Goal: Task Accomplishment & Management: Complete application form

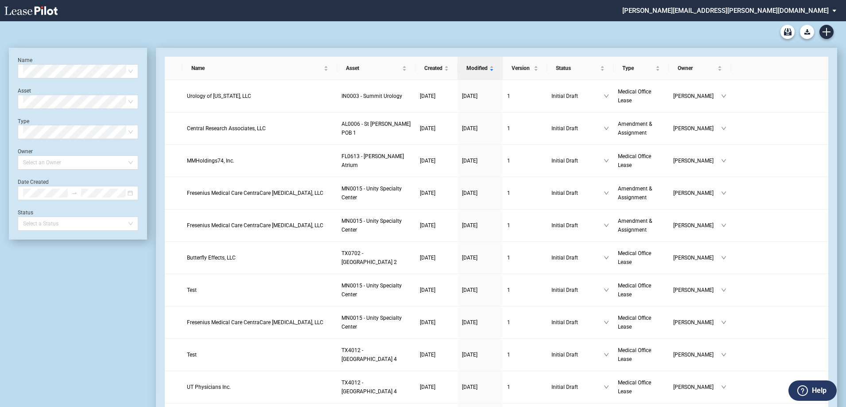
scroll to position [21, 0]
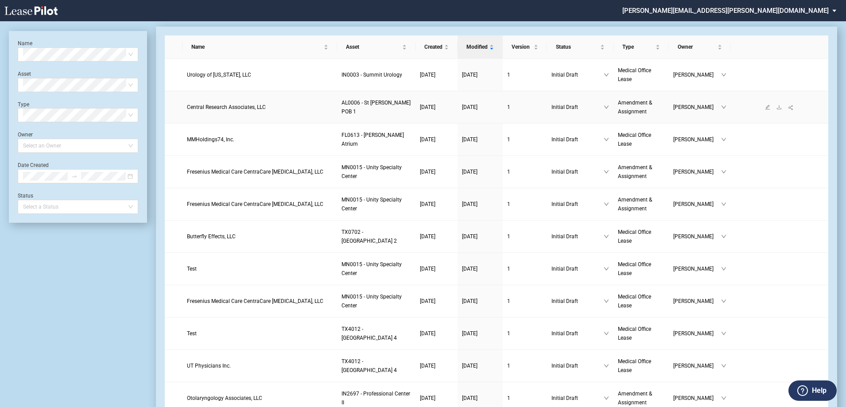
click at [242, 104] on span "Central Research Associates, LLC" at bounding box center [226, 107] width 79 height 6
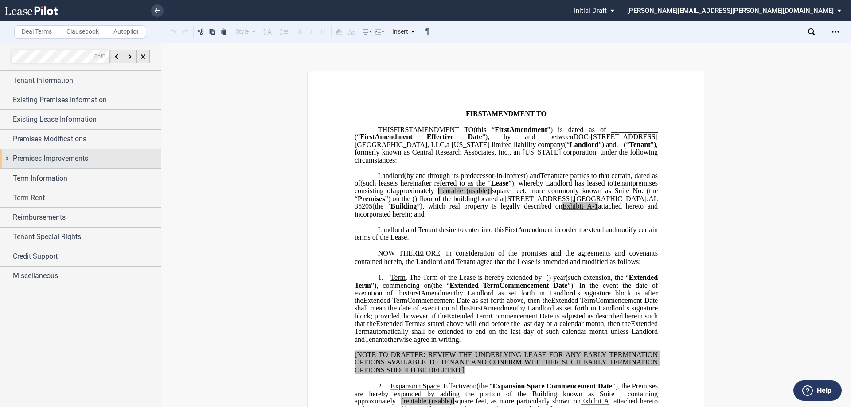
click at [83, 153] on div "Premises Improvements" at bounding box center [80, 158] width 161 height 19
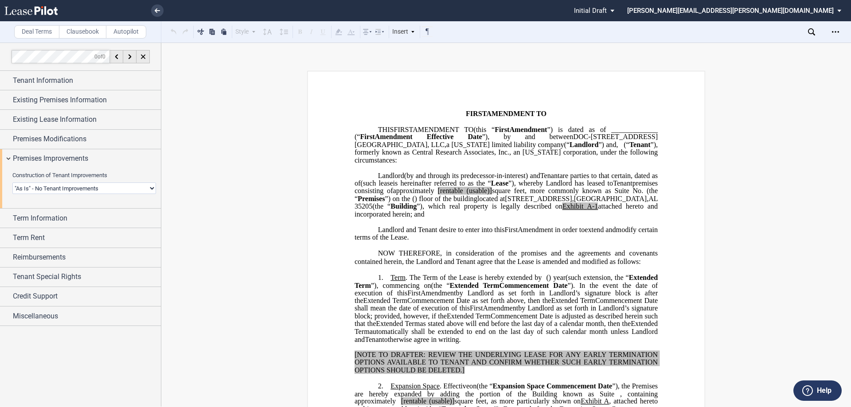
click at [98, 189] on select "Landlord Constructs Tenant Improvements Tenant Constructs Tenant Improvements "…" at bounding box center [84, 189] width 144 height 12
select select "landlord"
click at [12, 183] on select "Landlord Constructs Tenant Improvements Tenant Constructs Tenant Improvements "…" at bounding box center [84, 189] width 144 height 12
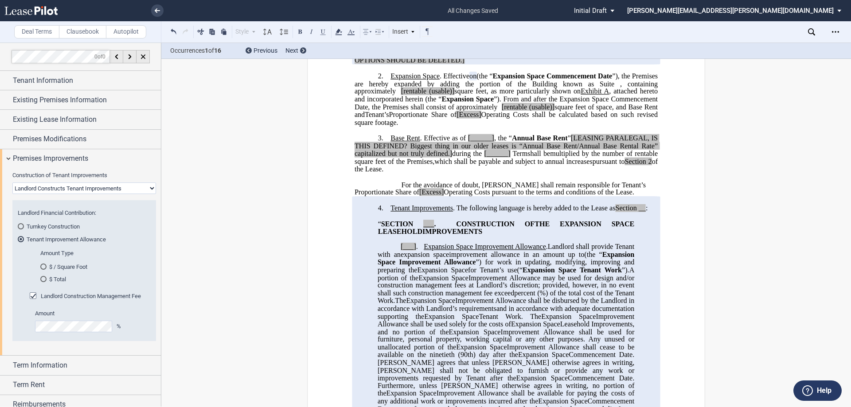
scroll to position [354, 0]
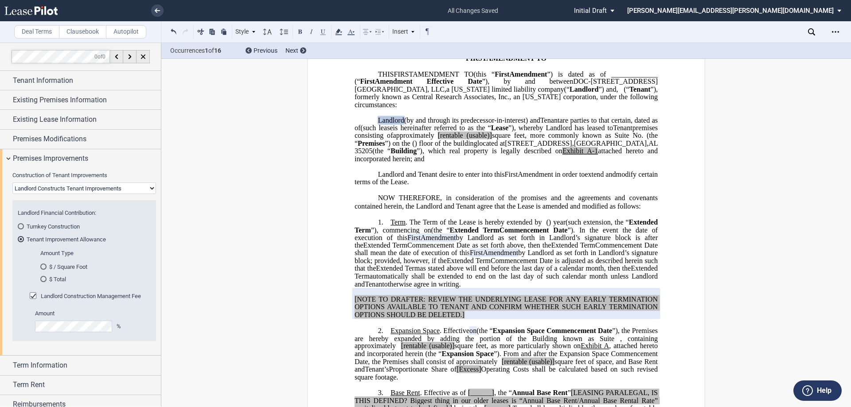
scroll to position [0, 0]
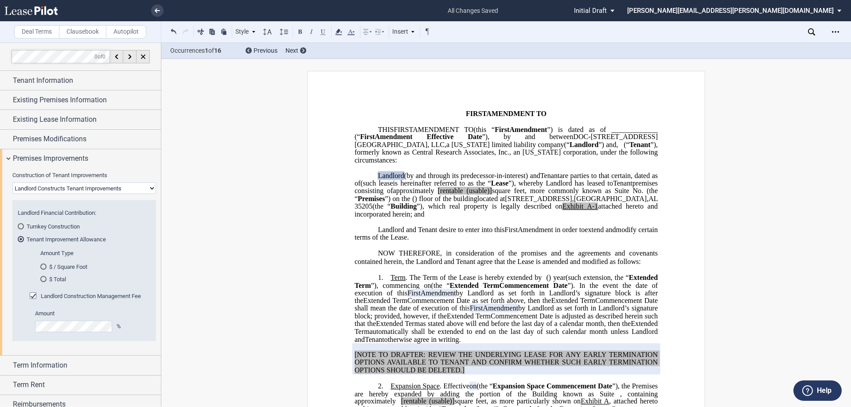
click at [556, 172] on span "Tenant" at bounding box center [549, 175] width 19 height 8
click at [83, 97] on span "Existing Premises Information" at bounding box center [60, 100] width 94 height 11
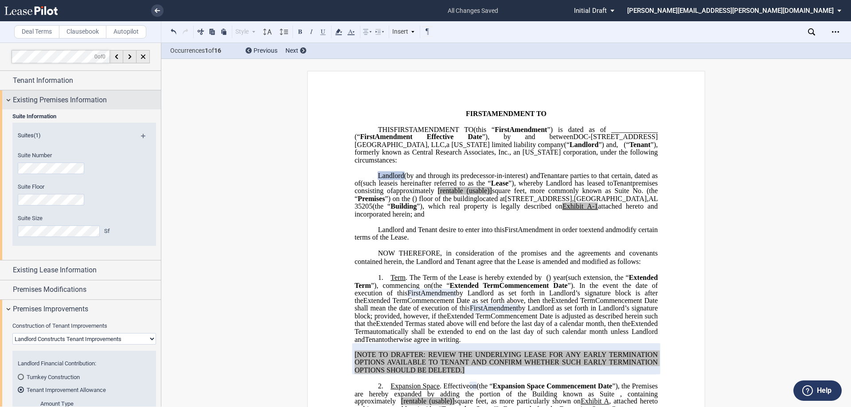
click at [89, 102] on span "Existing Premises Information" at bounding box center [60, 100] width 94 height 11
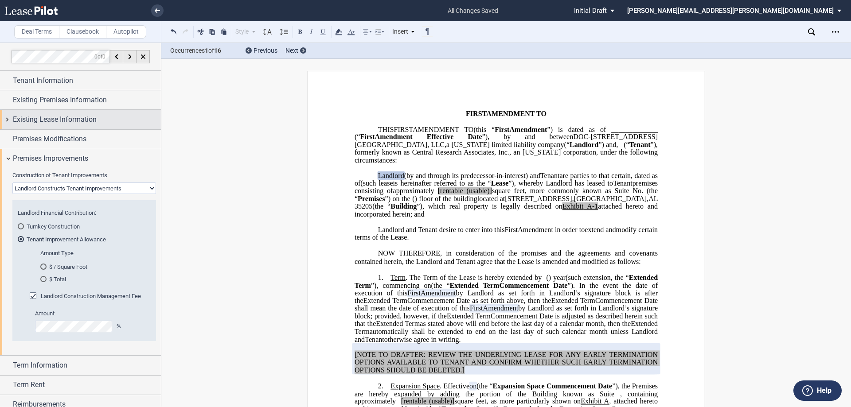
click at [90, 122] on span "Existing Lease Information" at bounding box center [55, 119] width 84 height 11
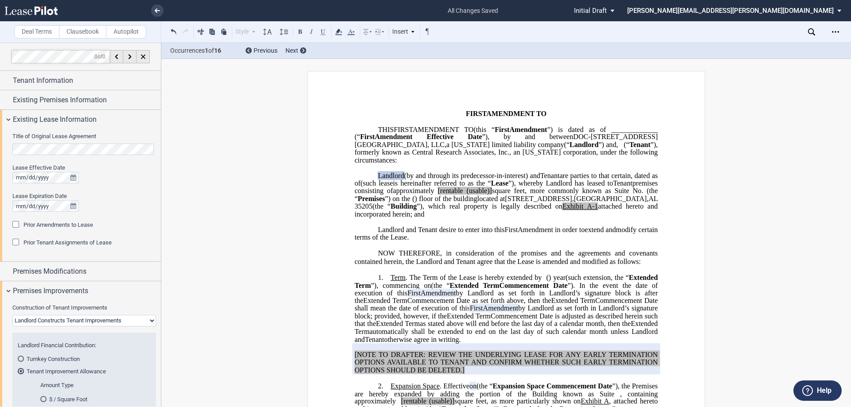
click at [17, 224] on div "Prior Amendments to Lease" at bounding box center [16, 225] width 9 height 9
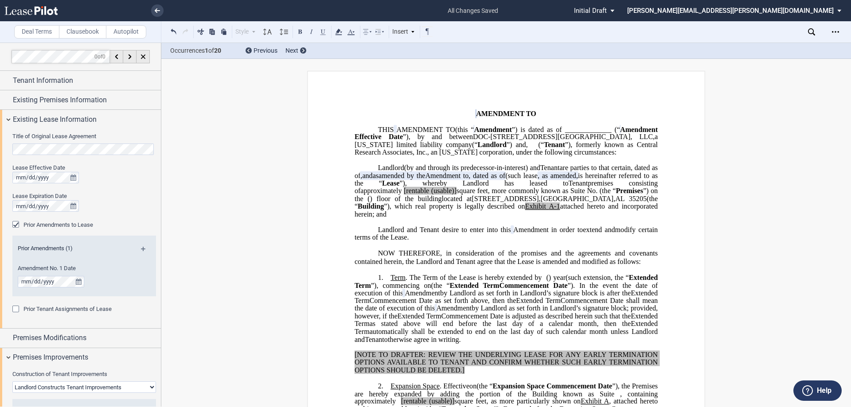
click at [144, 248] on md-icon at bounding box center [147, 252] width 12 height 11
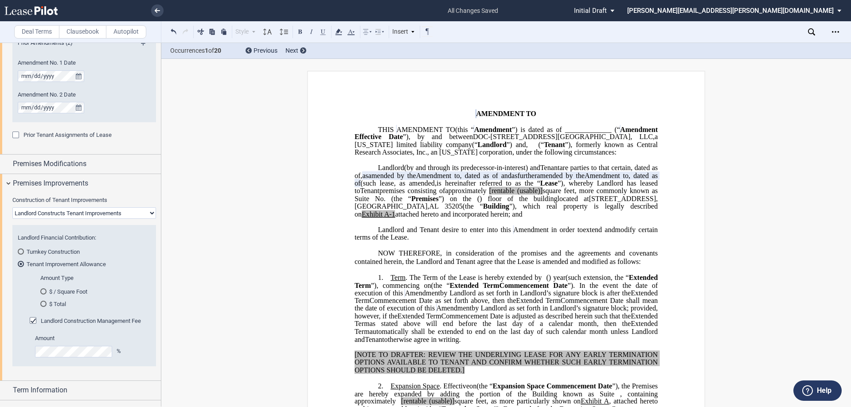
scroll to position [297, 0]
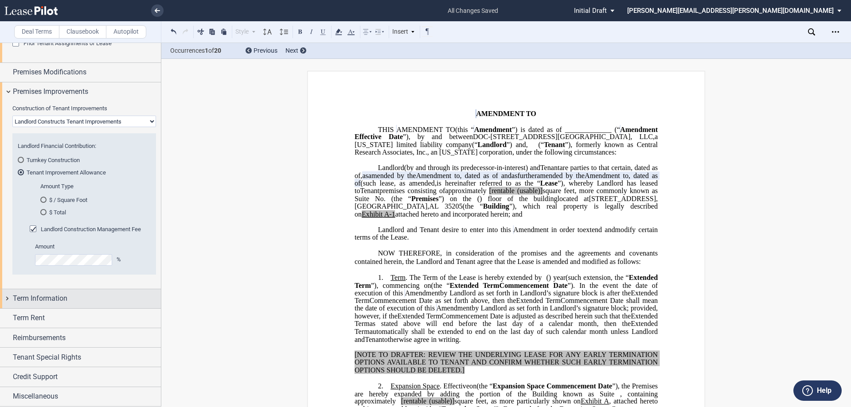
click at [80, 303] on div "Term Information" at bounding box center [87, 298] width 148 height 11
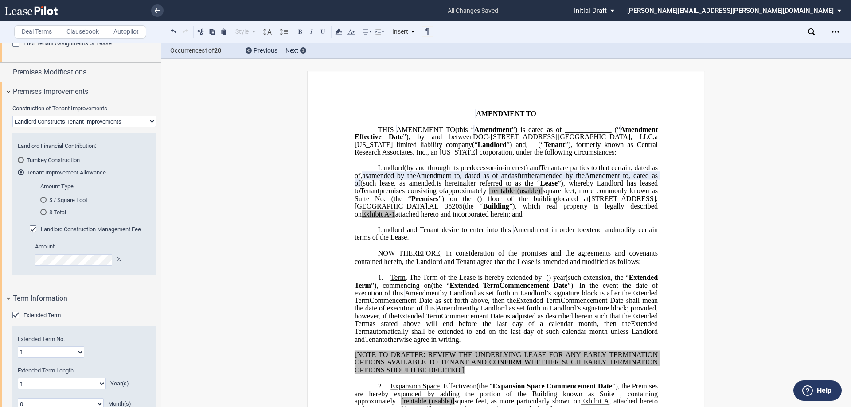
scroll to position [430, 0]
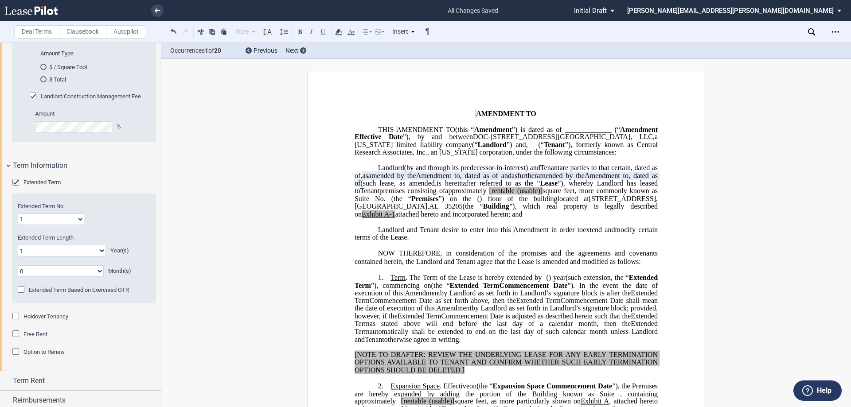
click at [80, 221] on select "1 2 3 4 5 6 7 8 9 10 11 12 13 14 15 16 17 18 19 20" at bounding box center [51, 220] width 66 height 12
select select "number:4"
click at [18, 214] on select "1 2 3 4 5 6 7 8 9 10 11 12 13 14 15 16 17 18 19 20" at bounding box center [51, 220] width 66 height 12
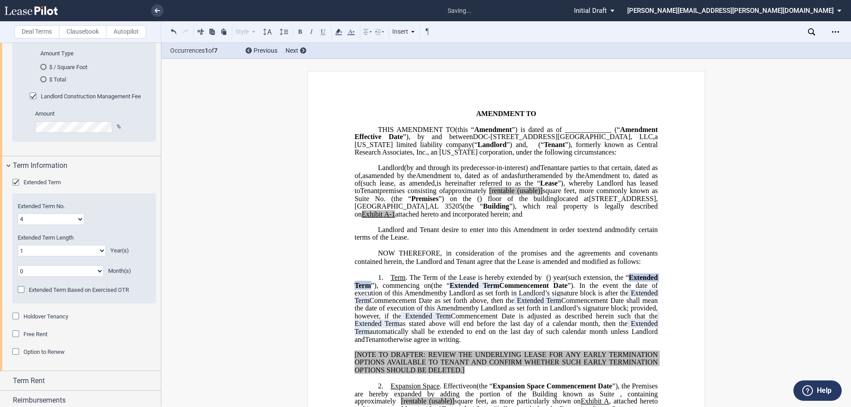
click at [64, 249] on select "0 1 2 3 4 5 6 7 8 9 10 11 12 13 14 15 16 17 18 19 20" at bounding box center [62, 251] width 88 height 12
select select "number:11"
click at [18, 245] on select "0 1 2 3 4 5 6 7 8 9 10 11 12 13 14 15 16 17 18 19 20" at bounding box center [62, 251] width 88 height 12
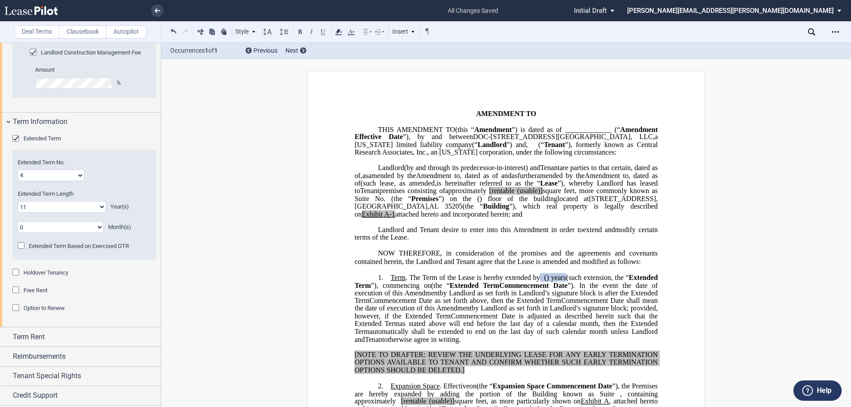
scroll to position [474, 0]
click at [536, 179] on span "amended by the" at bounding box center [560, 175] width 48 height 8
click at [514, 195] on span "[rentable" at bounding box center [501, 191] width 25 height 8
drag, startPoint x: 592, startPoint y: 207, endPoint x: 619, endPoint y: 207, distance: 27.0
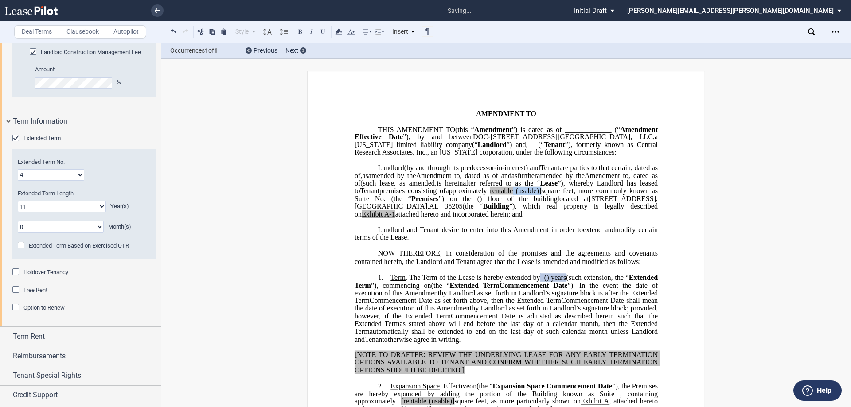
click at [619, 202] on span "approximately ﻿ ﻿ rentable (usable)] square feet, more commonly known as Suite …" at bounding box center [506, 195] width 305 height 16
click at [509, 210] on span "Building" at bounding box center [496, 206] width 26 height 8
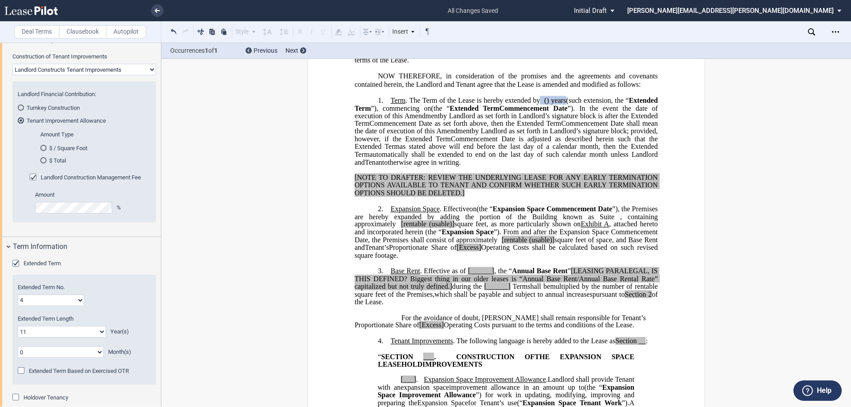
scroll to position [749, 0]
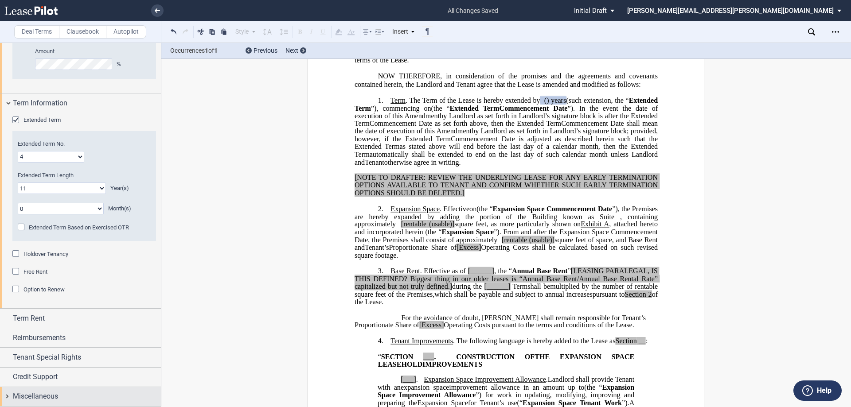
click at [66, 393] on div "Miscellaneous" at bounding box center [87, 396] width 148 height 11
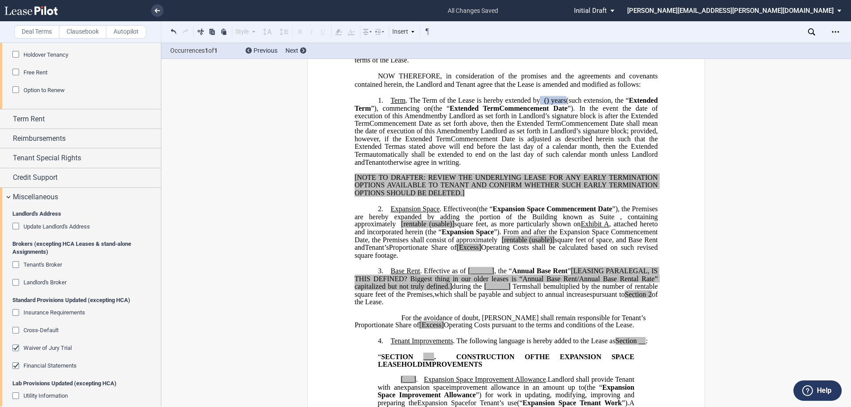
scroll to position [1106, 0]
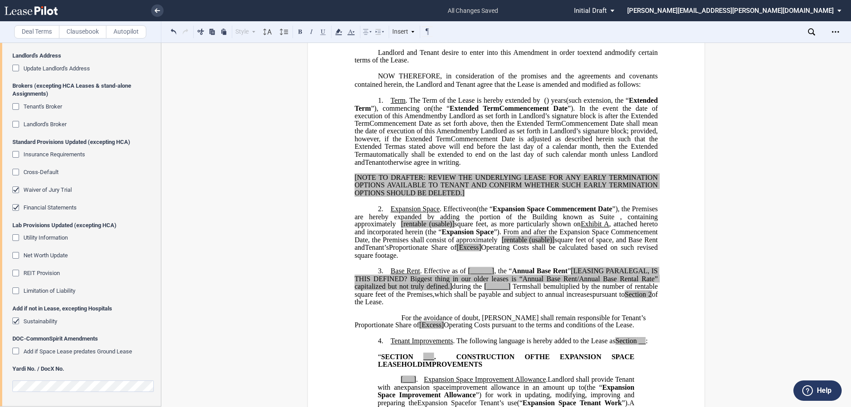
click at [16, 321] on div "Sustainability" at bounding box center [16, 322] width 9 height 9
click at [16, 206] on div "Financial Statements" at bounding box center [16, 208] width 9 height 9
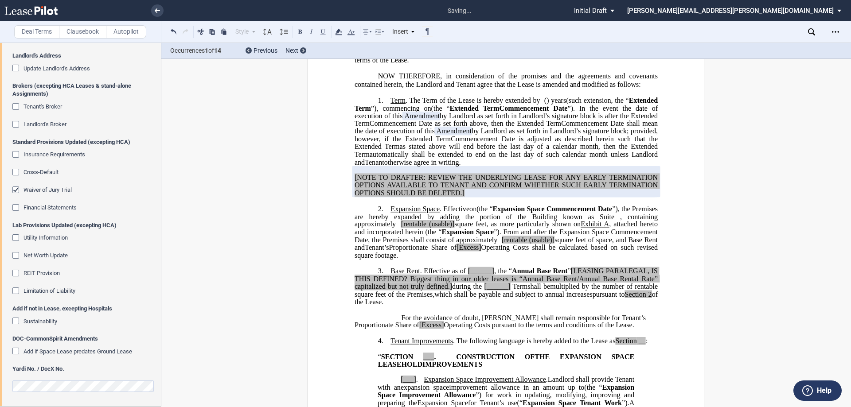
click at [17, 191] on div "Waiver of Jury Trial" at bounding box center [16, 190] width 9 height 9
click at [20, 70] on div "Update Landlord's Address" at bounding box center [16, 69] width 9 height 9
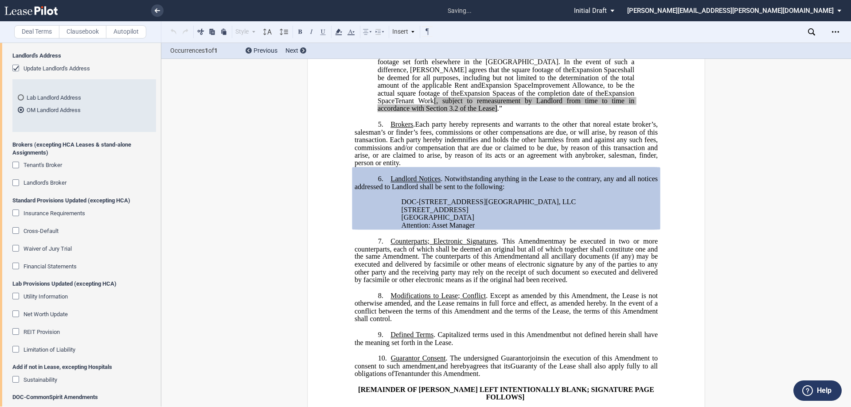
scroll to position [1413, 0]
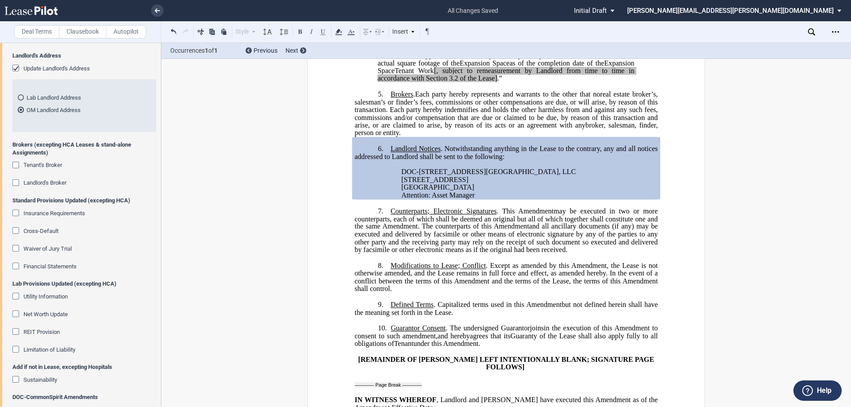
click at [21, 98] on div "Lab Landlord Address" at bounding box center [21, 97] width 6 height 6
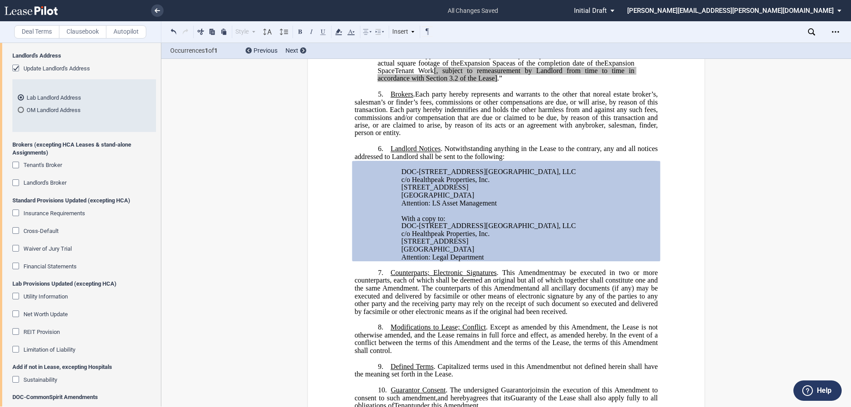
click at [20, 110] on div "OM Landlord Address" at bounding box center [21, 110] width 6 height 6
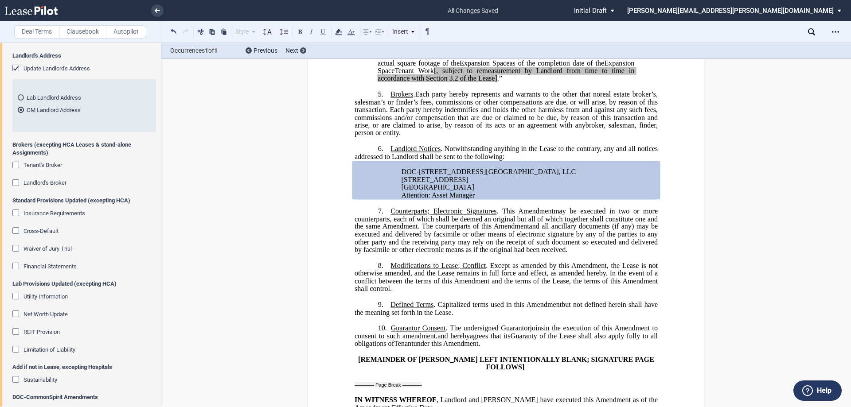
click at [14, 68] on div "Update Landlord's Address" at bounding box center [16, 69] width 9 height 9
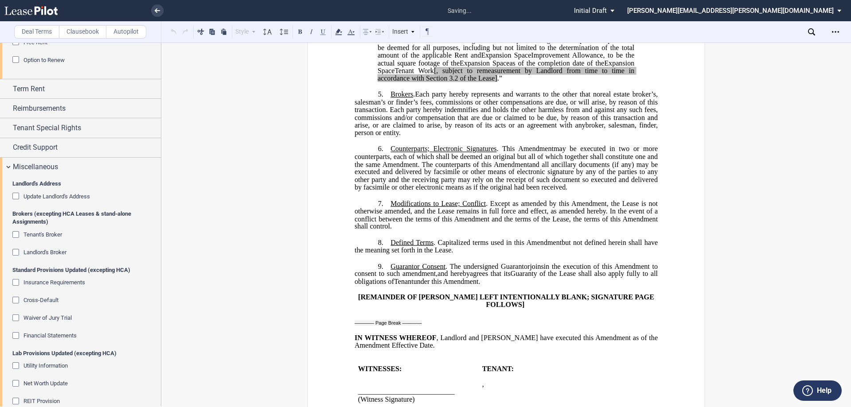
scroll to position [973, 0]
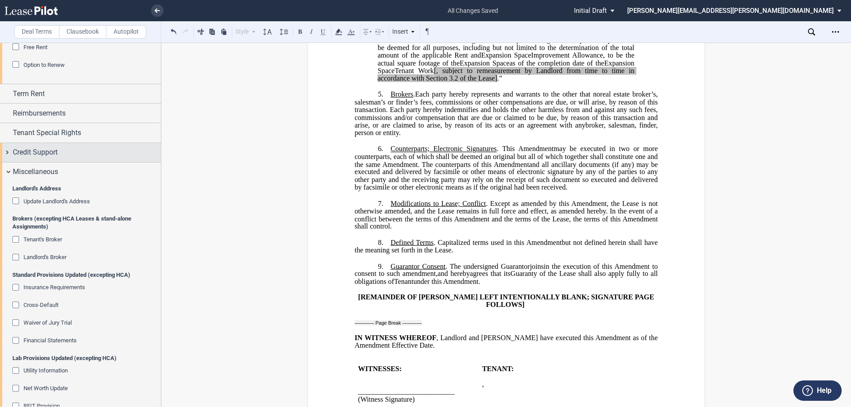
click at [70, 158] on div "Credit Support" at bounding box center [87, 152] width 148 height 11
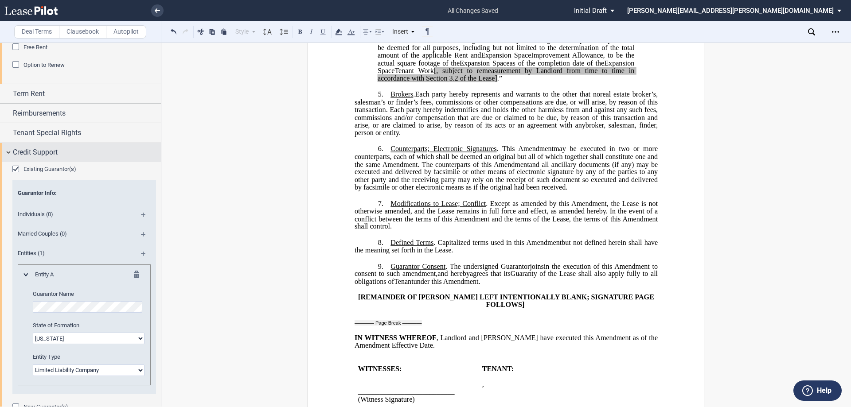
click at [70, 158] on div "Credit Support" at bounding box center [80, 152] width 161 height 19
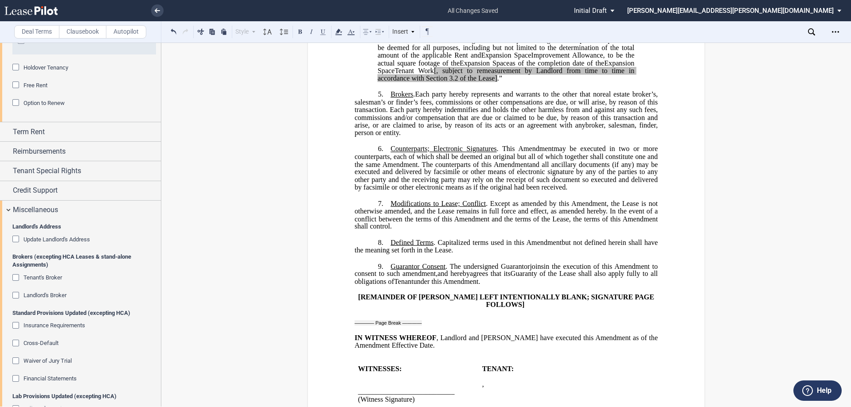
scroll to position [929, 0]
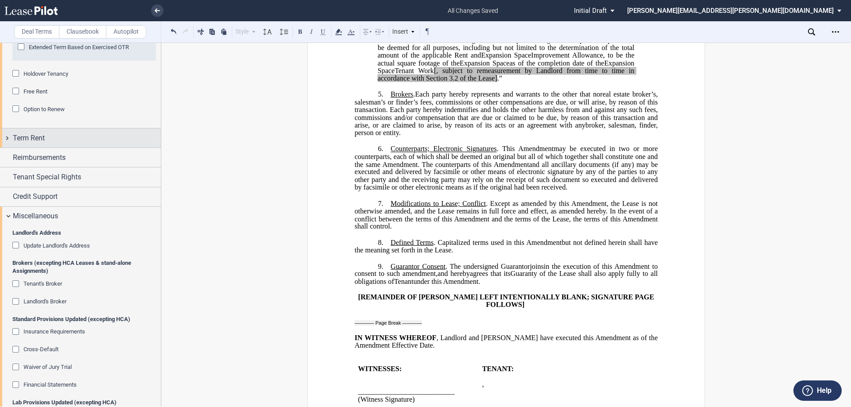
click at [47, 140] on div "Term Rent" at bounding box center [87, 138] width 148 height 11
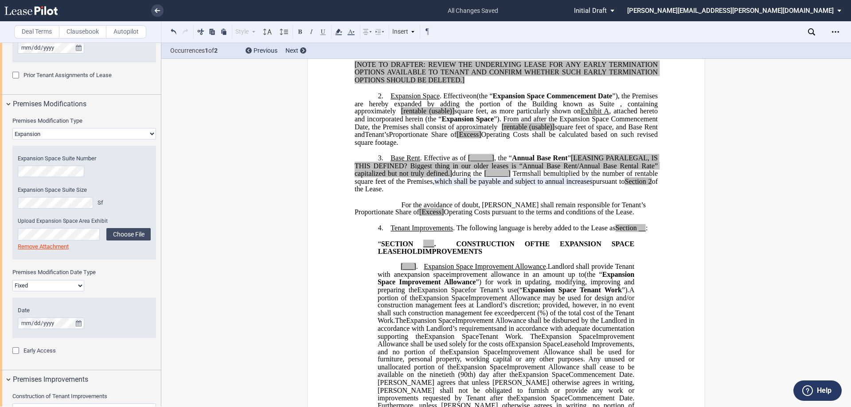
scroll to position [264, 0]
click at [157, 177] on div "Premises Modification Type None Expansion Relocation Expansion Space Suite Numb…" at bounding box center [80, 243] width 161 height 256
click at [132, 232] on label "Choose File" at bounding box center [128, 235] width 44 height 12
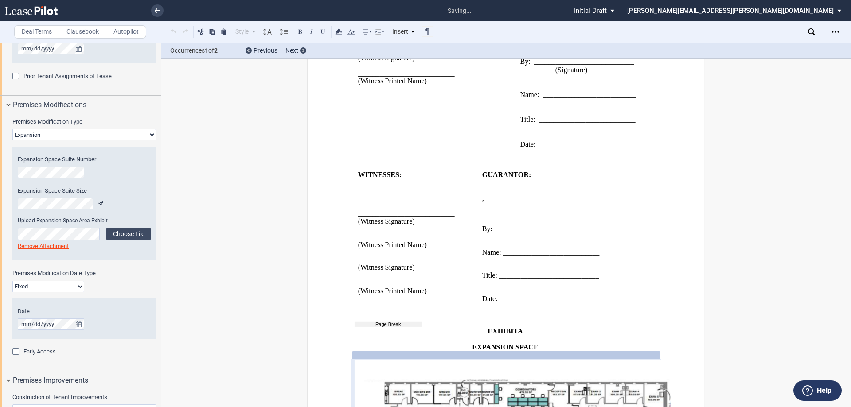
scroll to position [2131, 0]
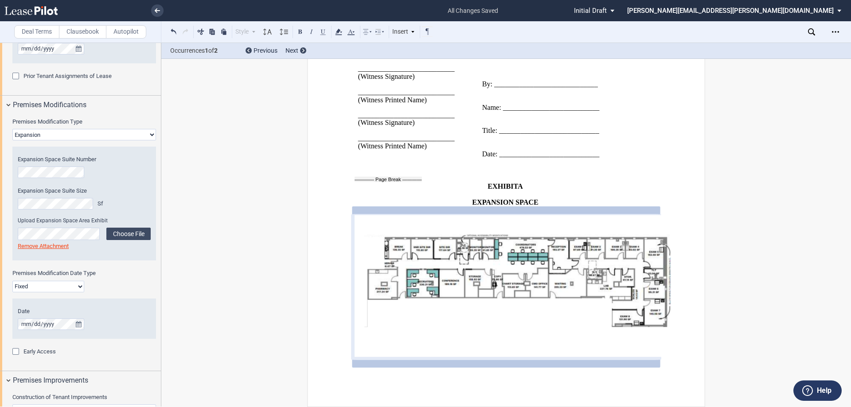
click at [158, 264] on div "Premises Modification Type None Expansion Relocation Expansion Space Suite Numb…" at bounding box center [80, 243] width 161 height 256
click at [66, 289] on select "Fixed Floating" at bounding box center [48, 287] width 72 height 12
select select "floating"
click at [12, 281] on select "Fixed Floating" at bounding box center [48, 287] width 72 height 12
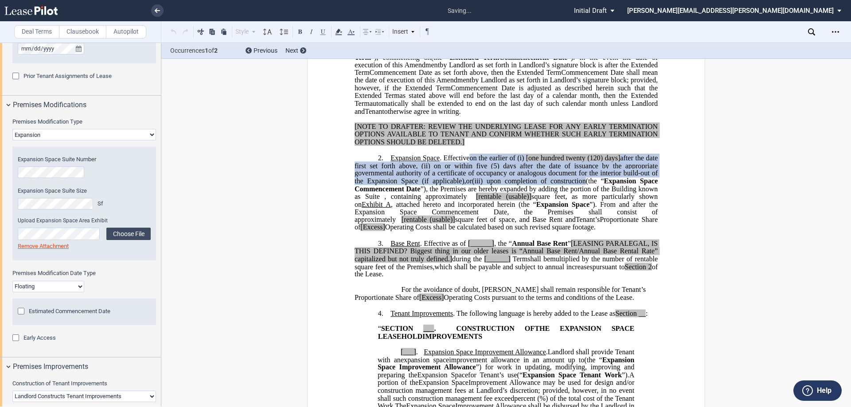
scroll to position [223, 0]
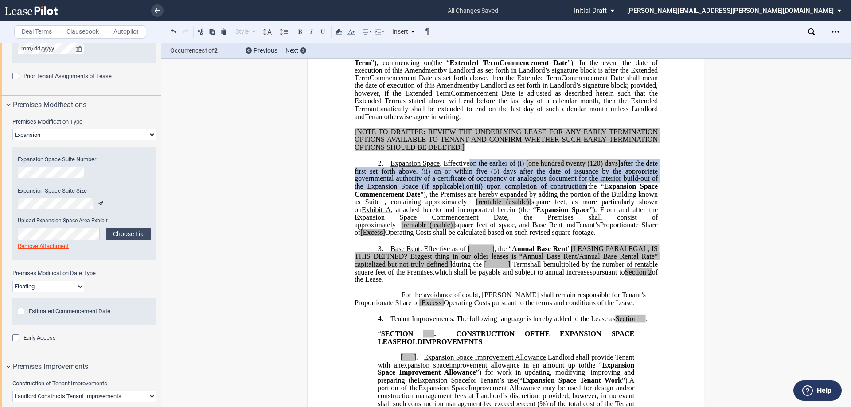
click at [417, 229] on span "[rentable" at bounding box center [413, 225] width 25 height 8
drag, startPoint x: 466, startPoint y: 249, endPoint x: 437, endPoint y: 249, distance: 28.4
click at [437, 229] on span "(the “ Expansion Space Commencement Date ”), the Premises are hereby expanded b…" at bounding box center [506, 206] width 305 height 47
click at [489, 206] on span "[rentable" at bounding box center [488, 202] width 25 height 8
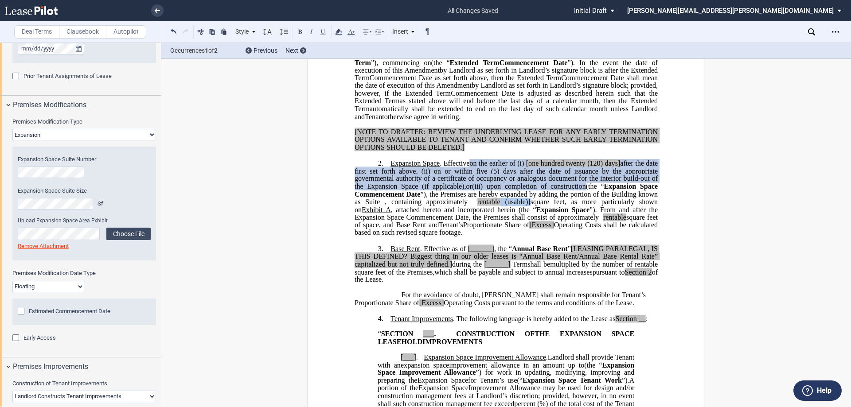
drag, startPoint x: 537, startPoint y: 226, endPoint x: 510, endPoint y: 225, distance: 27.5
click at [510, 225] on span "(the “ Expansion Space Commencement Date ”), the Premises are hereby expanded b…" at bounding box center [506, 206] width 305 height 47
click at [377, 229] on span "(the “ Expansion Space Commencement Date ”), the Premises are hereby expanded b…" at bounding box center [506, 206] width 305 height 47
click at [381, 214] on span ", attached hereto and incorporated herein (the “" at bounding box center [506, 206] width 305 height 16
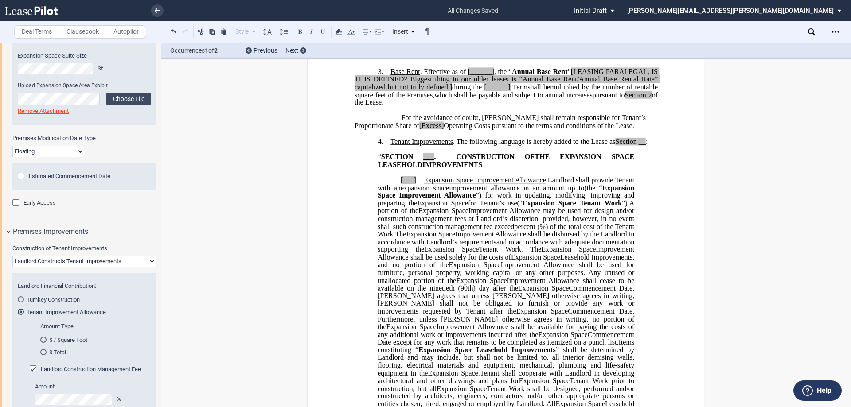
scroll to position [442, 0]
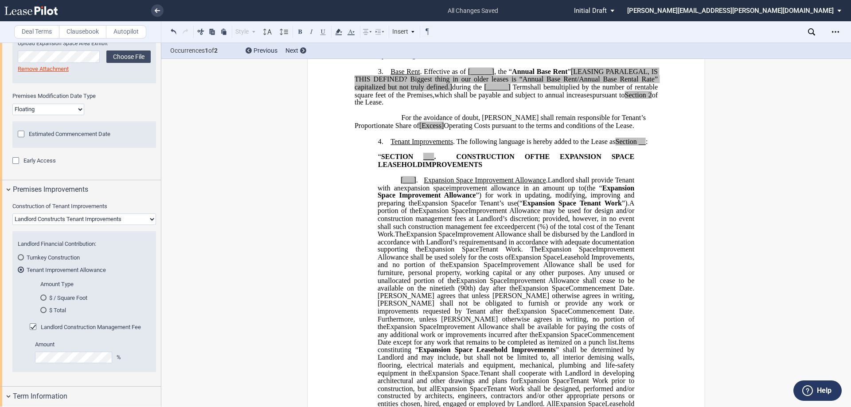
click at [93, 216] on select "Landlord Constructs Tenant Improvements Tenant Constructs Tenant Improvements "…" at bounding box center [84, 220] width 144 height 12
select select "tenant"
click at [12, 225] on select "Landlord Constructs Tenant Improvements Tenant Constructs Tenant Improvements "…" at bounding box center [84, 220] width 144 height 12
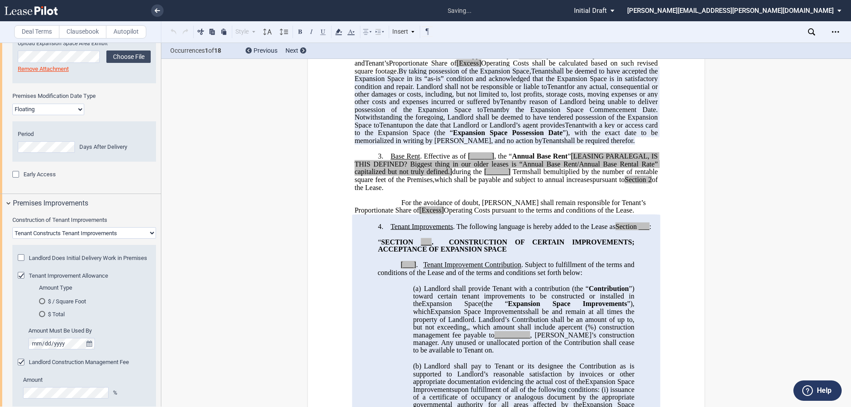
scroll to position [416, 0]
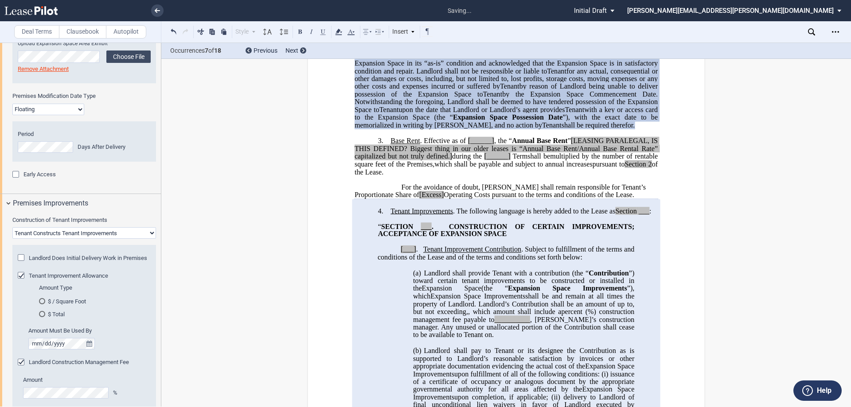
click at [41, 317] on div "$ Total" at bounding box center [42, 314] width 6 height 6
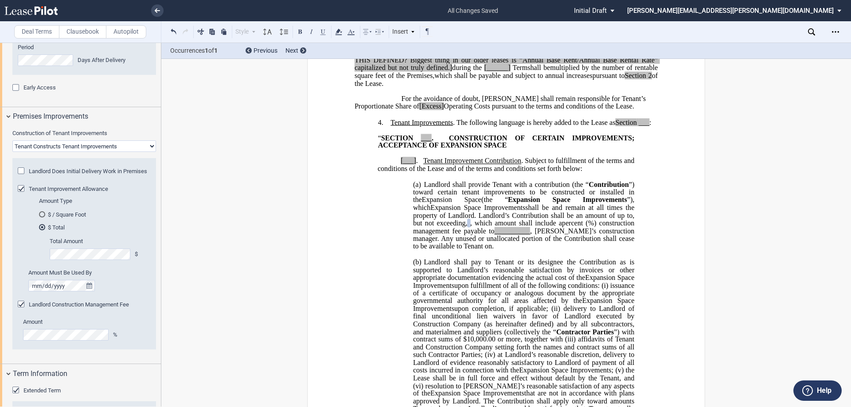
scroll to position [530, 0]
click at [502, 242] on span ", Landlord’s construction manager" at bounding box center [524, 235] width 223 height 16
click at [530, 235] on span "__________" at bounding box center [512, 231] width 36 height 8
drag, startPoint x: 596, startPoint y: 254, endPoint x: 632, endPoint y: 256, distance: 36.4
click at [632, 242] on span ", which amount shall include a ﻿ ﻿ percent ( ﻿ ﻿ %) construction management fee…" at bounding box center [524, 230] width 223 height 23
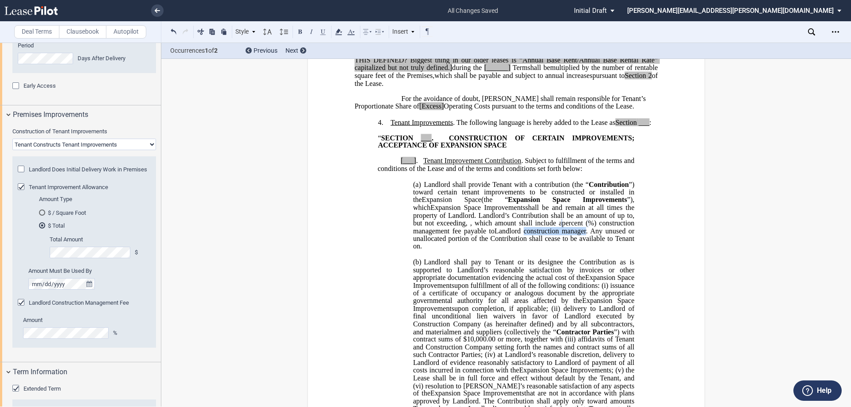
drag, startPoint x: 411, startPoint y: 261, endPoint x: 471, endPoint y: 261, distance: 60.2
click at [494, 235] on span "Landlord construction manager" at bounding box center [539, 231] width 91 height 8
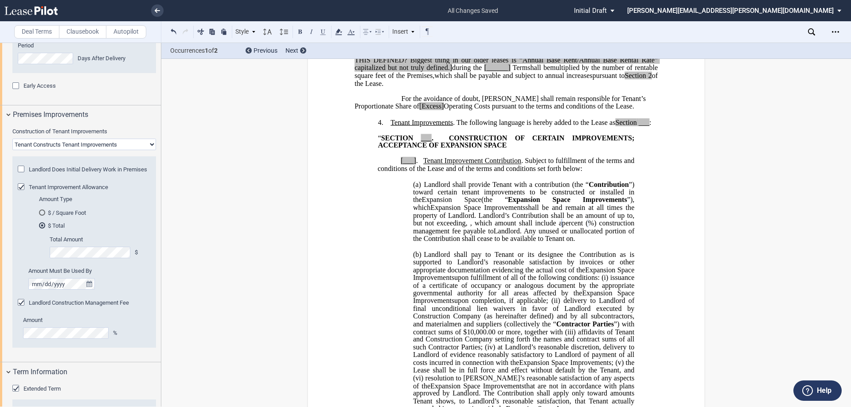
click at [481, 242] on span ". Any unused or unallocated portion of the Contribution shall cease to be avail…" at bounding box center [524, 235] width 223 height 16
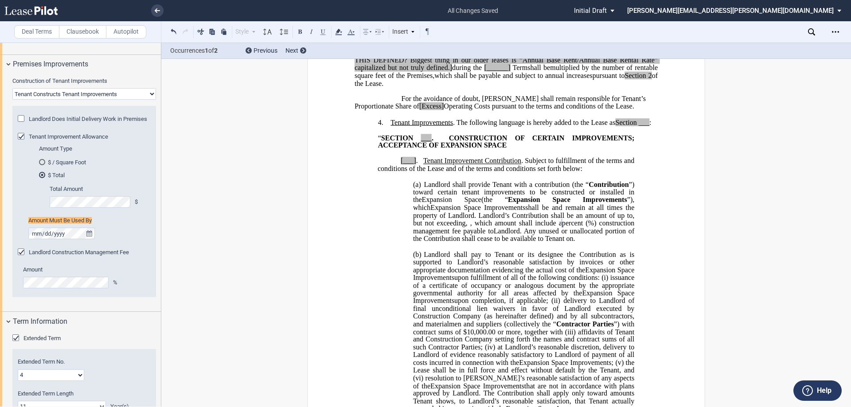
scroll to position [584, 0]
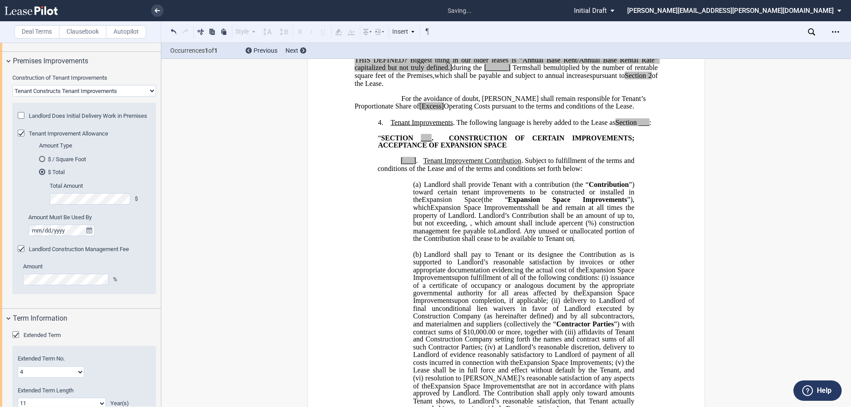
click at [510, 235] on span "%) construction management fee payable to" at bounding box center [524, 227] width 223 height 16
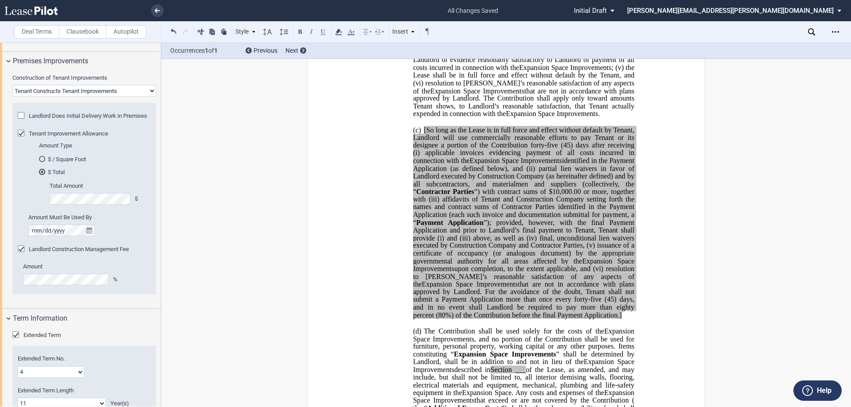
scroll to position [814, 0]
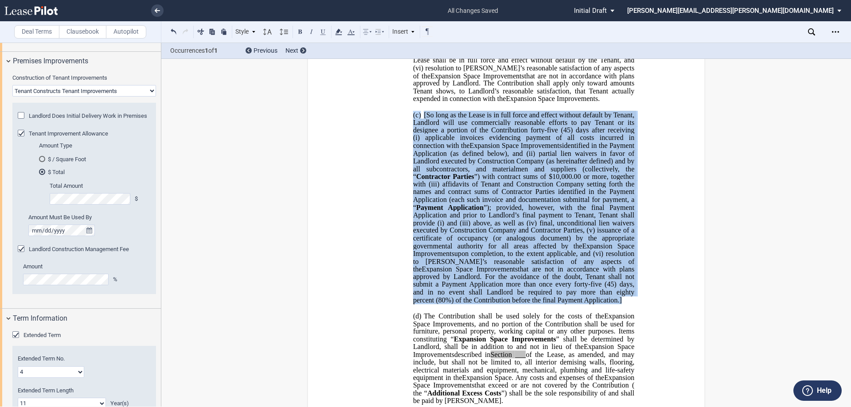
drag, startPoint x: 560, startPoint y: 330, endPoint x: 399, endPoint y: 144, distance: 245.9
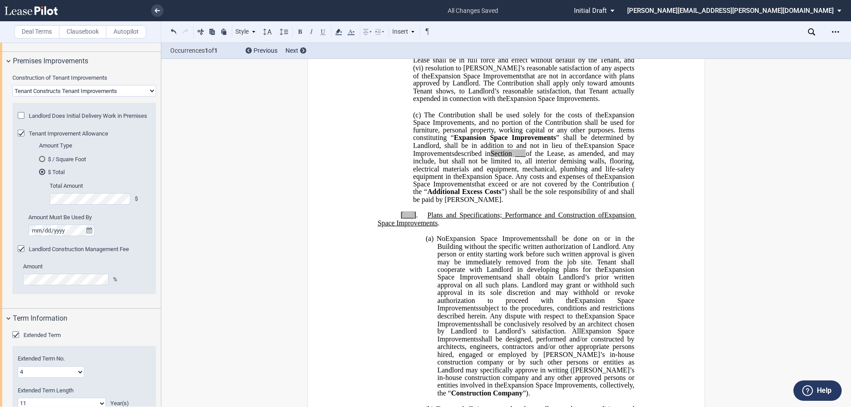
click at [544, 149] on span "” shall be determined by Landlord, shall be in addition to and not in lieu of t…" at bounding box center [524, 142] width 223 height 16
drag, startPoint x: 570, startPoint y: 176, endPoint x: 451, endPoint y: 186, distance: 119.6
click at [451, 186] on p "(c) The Contribution shall be used solely for the costs of the Expansion Space …" at bounding box center [523, 157] width 221 height 93
drag, startPoint x: 450, startPoint y: 182, endPoint x: 496, endPoint y: 184, distance: 45.7
click at [496, 180] on span "described in Section ___ of the Lease, as amended, and may include, but shall n…" at bounding box center [524, 164] width 223 height 31
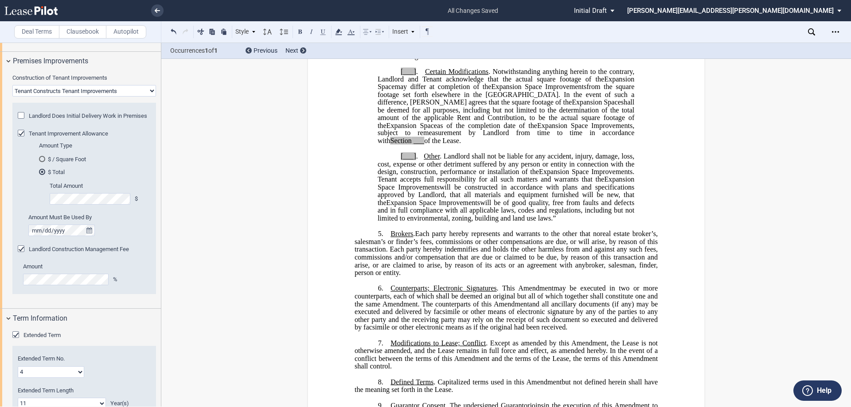
scroll to position [1922, 0]
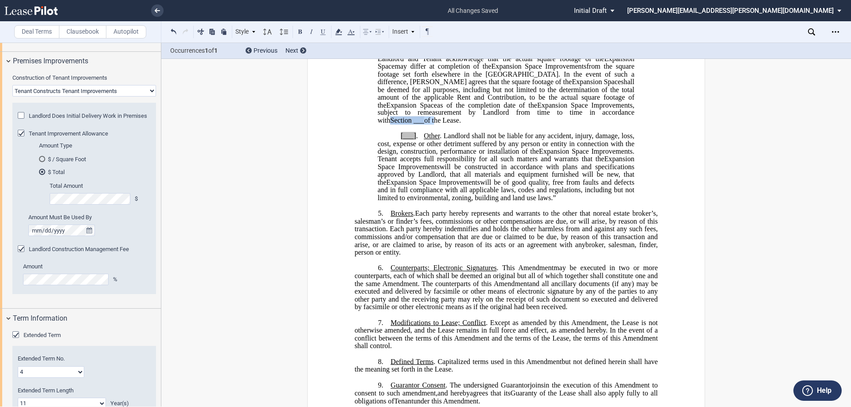
drag, startPoint x: 511, startPoint y: 129, endPoint x: 467, endPoint y: 128, distance: 43.4
click at [467, 124] on span ", subject to remeasurement by Landlord from time to time in accordance with Sec…" at bounding box center [506, 112] width 258 height 23
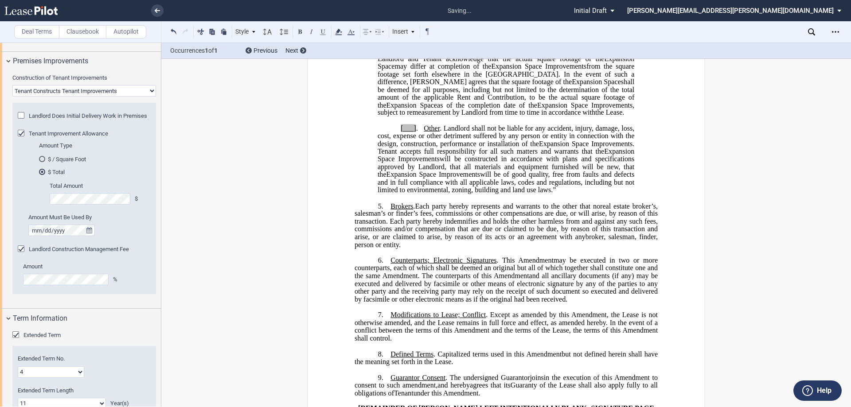
click at [512, 117] on span ", subject to remeasurement by Landlord from time to time in accordance with" at bounding box center [506, 109] width 258 height 16
